Goal: Task Accomplishment & Management: Manage account settings

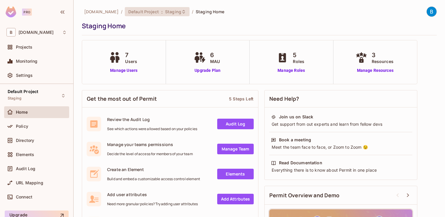
click at [170, 9] on span "Staging" at bounding box center [173, 12] width 16 height 6
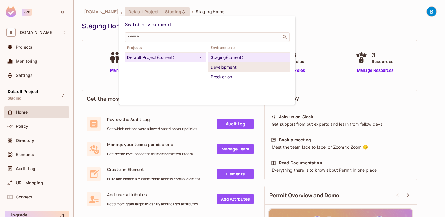
click at [231, 68] on div "Development" at bounding box center [249, 67] width 77 height 7
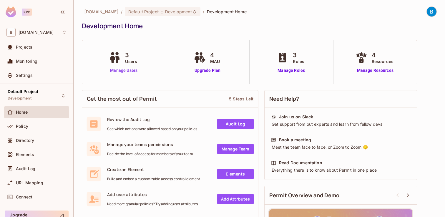
click at [123, 71] on link "Manage Users" at bounding box center [123, 70] width 33 height 6
